Goal: Check status: Check status

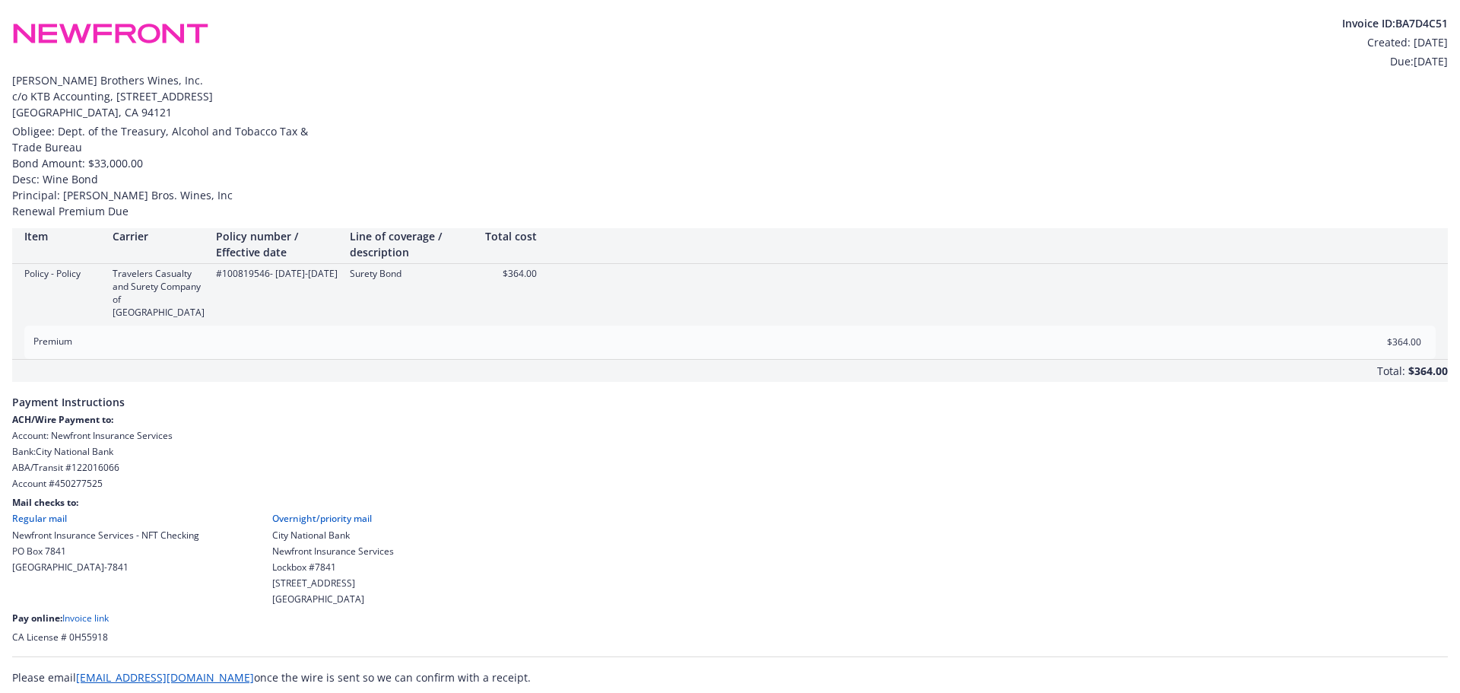
click at [106, 611] on link "Invoice link" at bounding box center [85, 617] width 46 height 13
